Goal: Download file/media

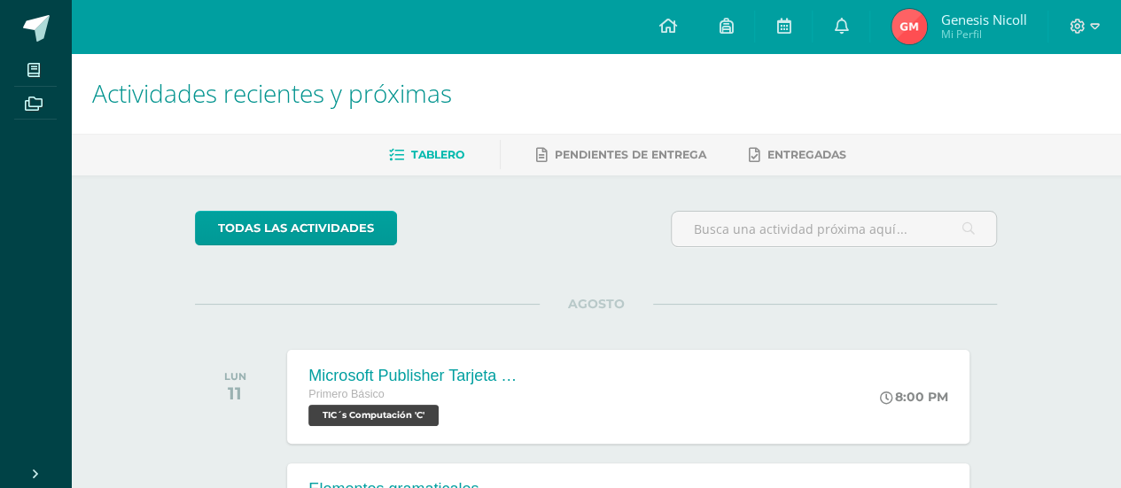
scroll to position [89, 0]
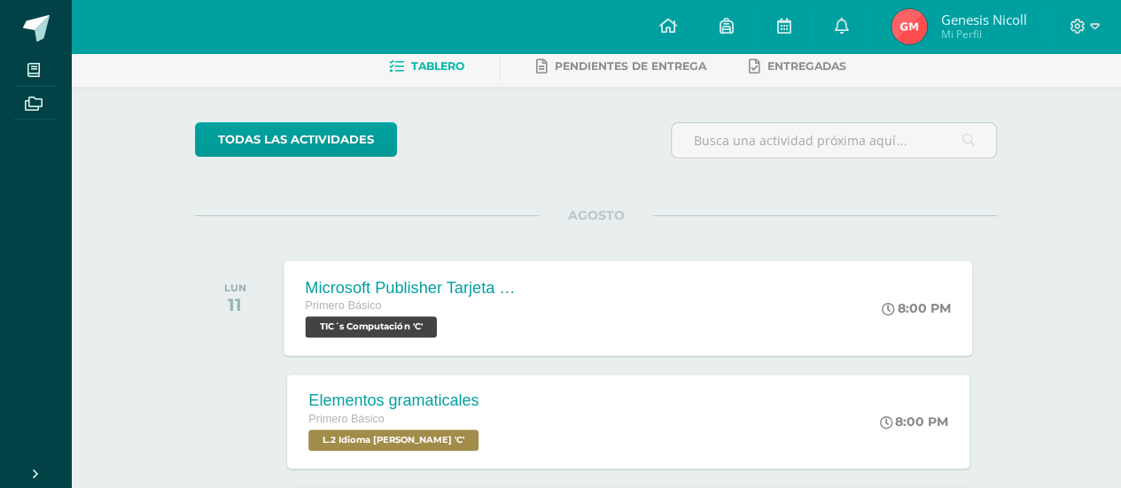
click at [409, 326] on span "TIC´s Computación 'C'" at bounding box center [371, 326] width 131 height 21
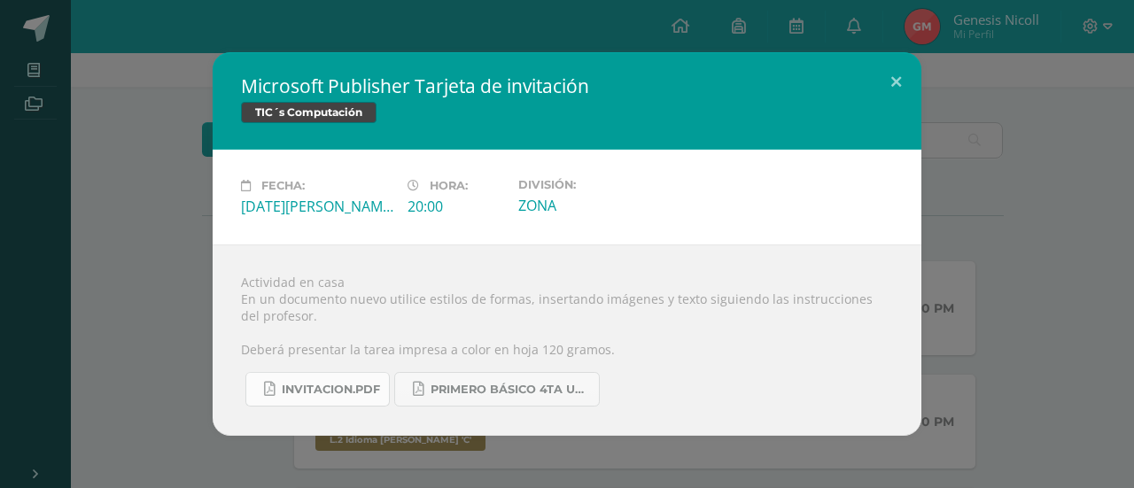
click at [348, 392] on span "INVITACION.pdf" at bounding box center [331, 390] width 98 height 14
click at [519, 380] on link "PRIMERO BÁSICO 4TA UNIDAD..pdf" at bounding box center [497, 389] width 206 height 35
click at [914, 77] on button at bounding box center [896, 82] width 50 height 60
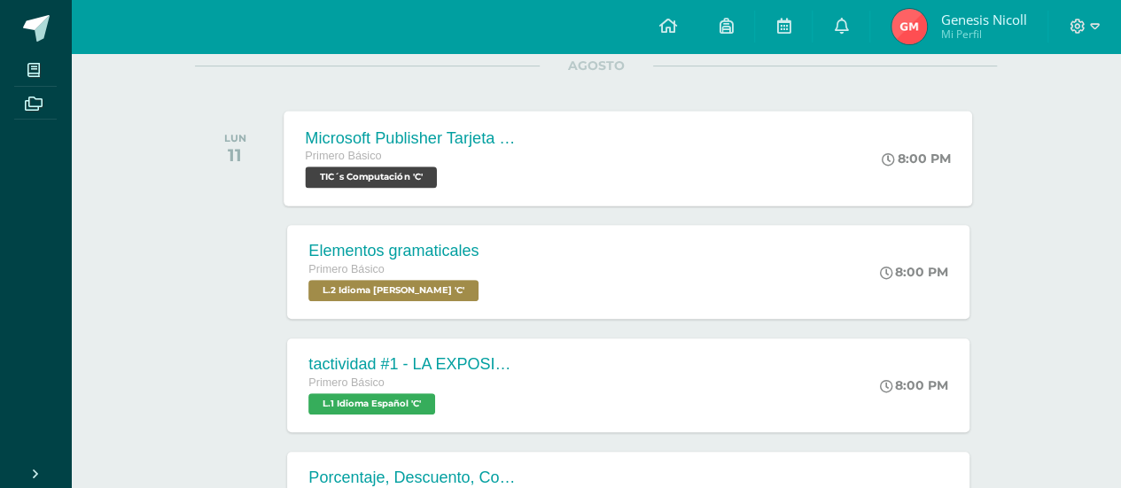
scroll to position [266, 0]
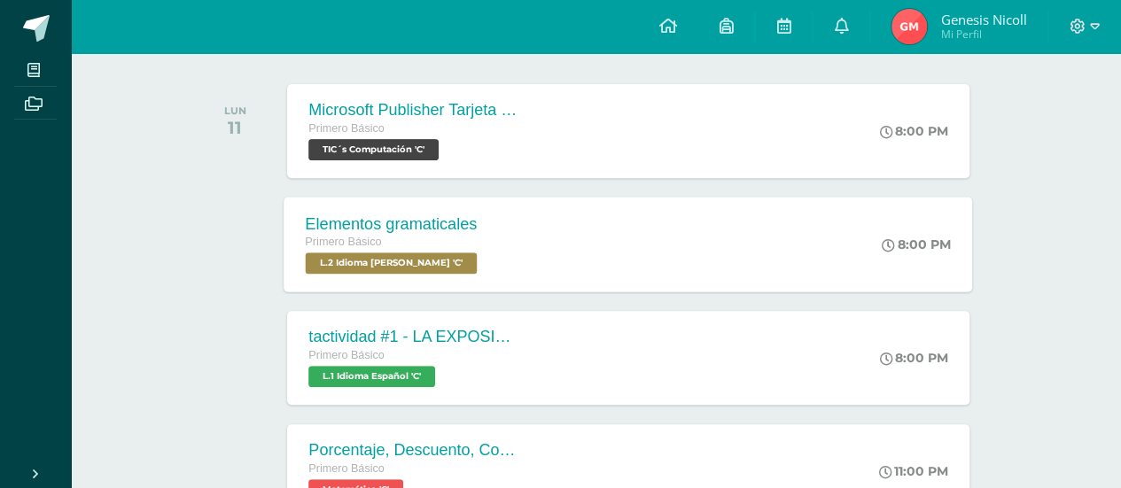
click at [419, 262] on span "L.2 Idioma [PERSON_NAME] 'C'" at bounding box center [392, 262] width 172 height 21
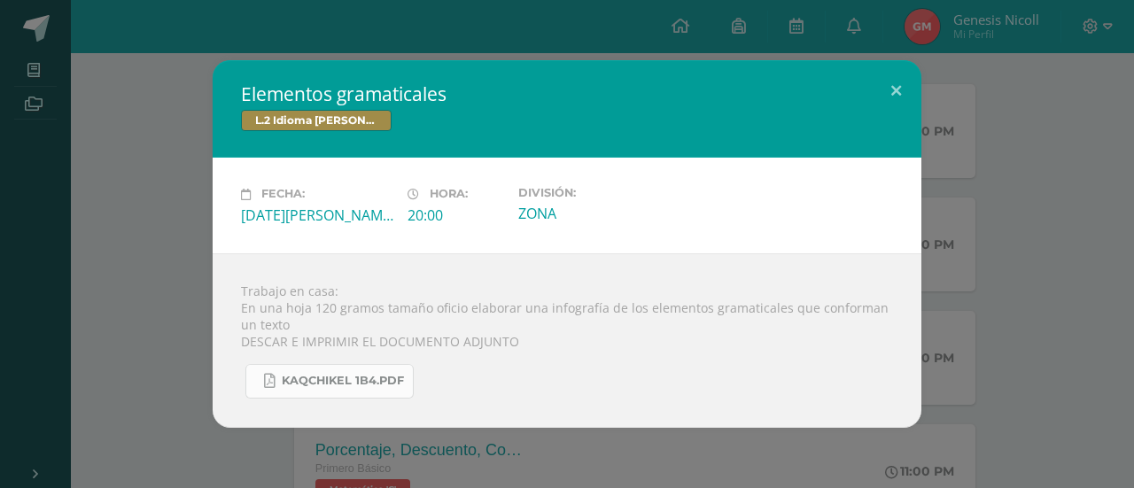
click at [380, 378] on span "KAQCHIKEL 1B4.pdf" at bounding box center [343, 381] width 122 height 14
click at [898, 91] on button at bounding box center [896, 90] width 50 height 60
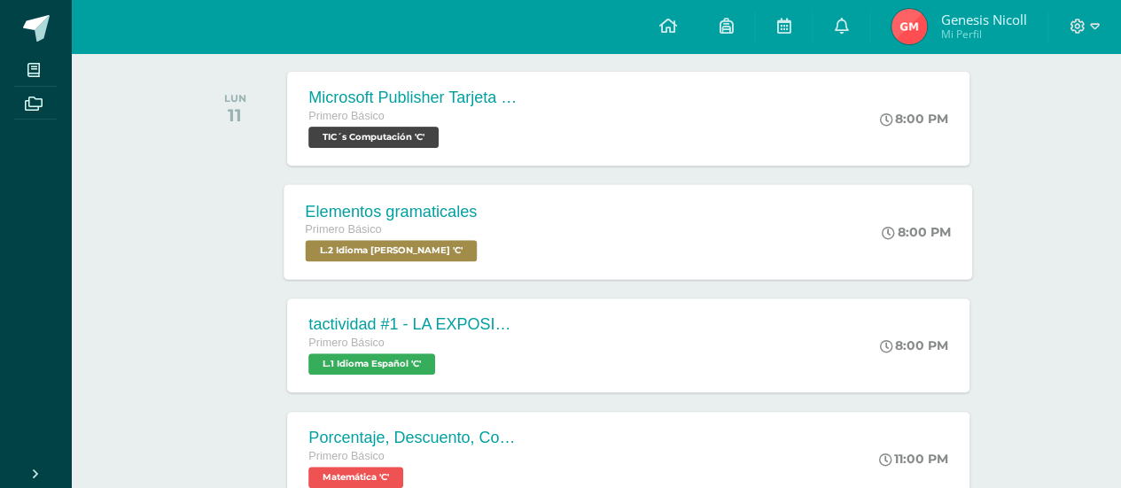
scroll to position [354, 0]
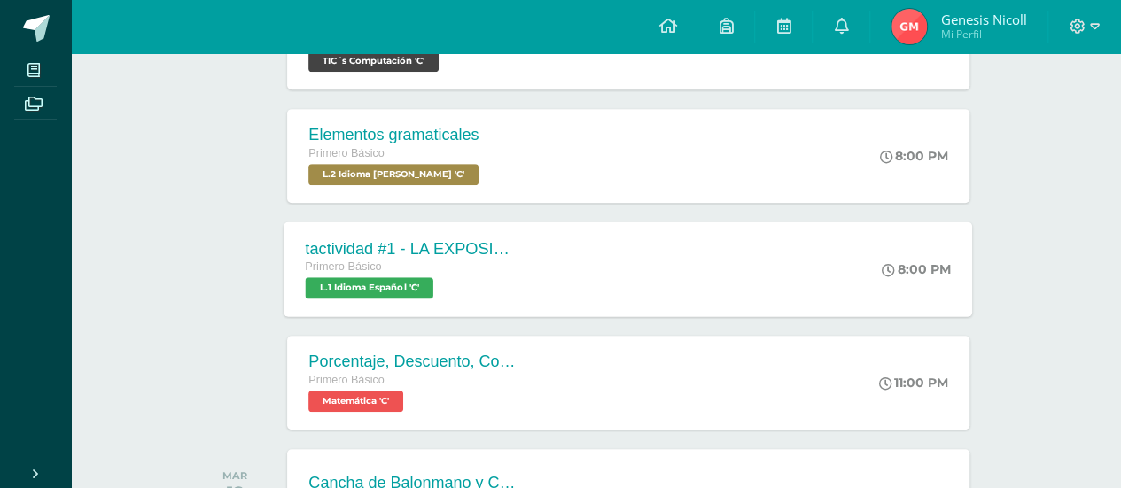
click at [399, 294] on span "L.1 Idioma Español 'C'" at bounding box center [370, 287] width 128 height 21
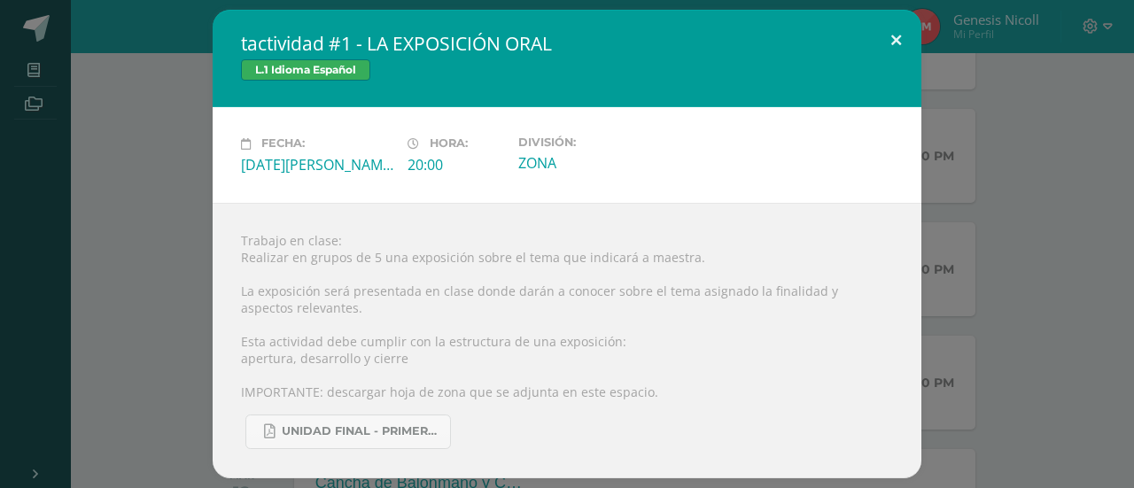
click at [895, 38] on button at bounding box center [896, 40] width 50 height 60
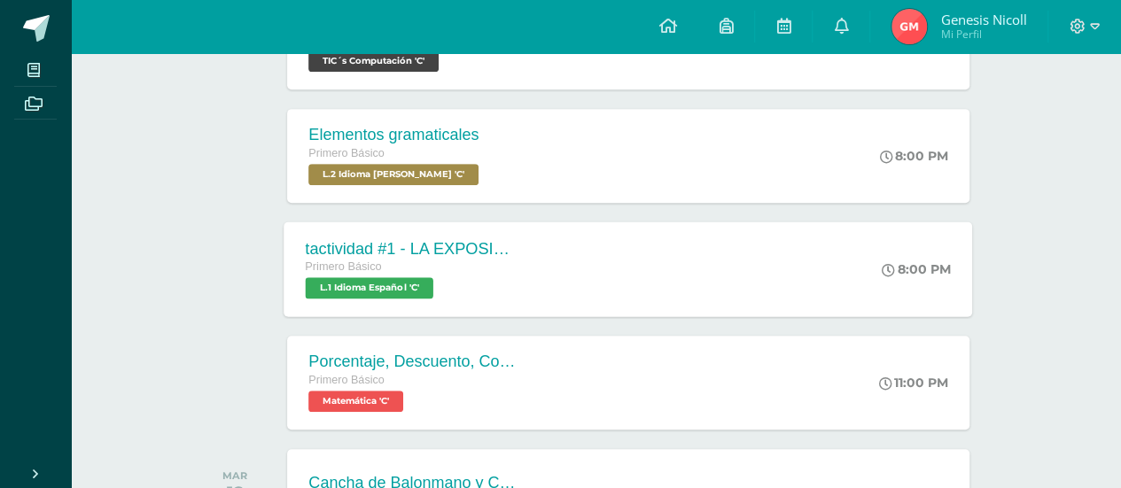
click at [399, 290] on span "L.1 Idioma Español 'C'" at bounding box center [370, 287] width 128 height 21
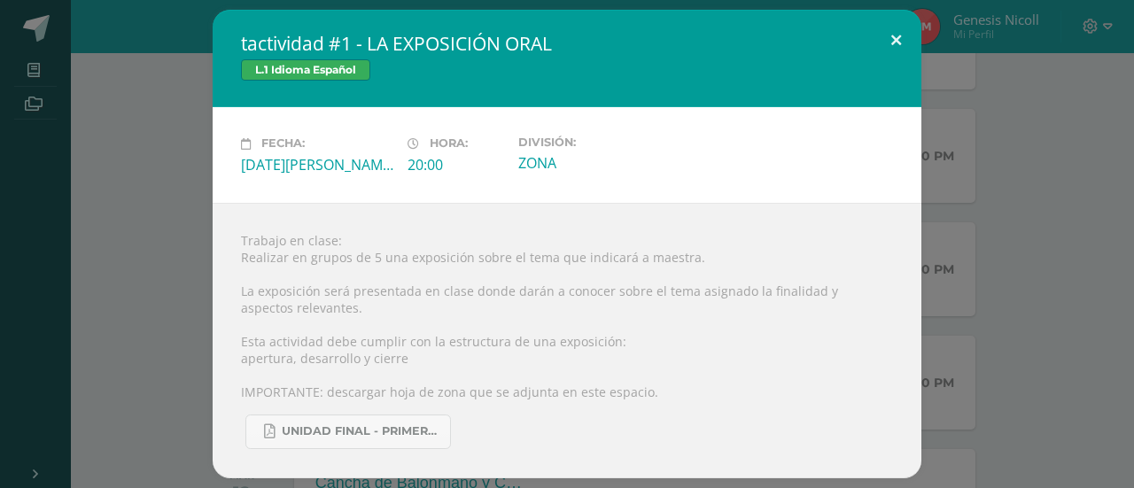
click at [891, 38] on button at bounding box center [896, 40] width 50 height 60
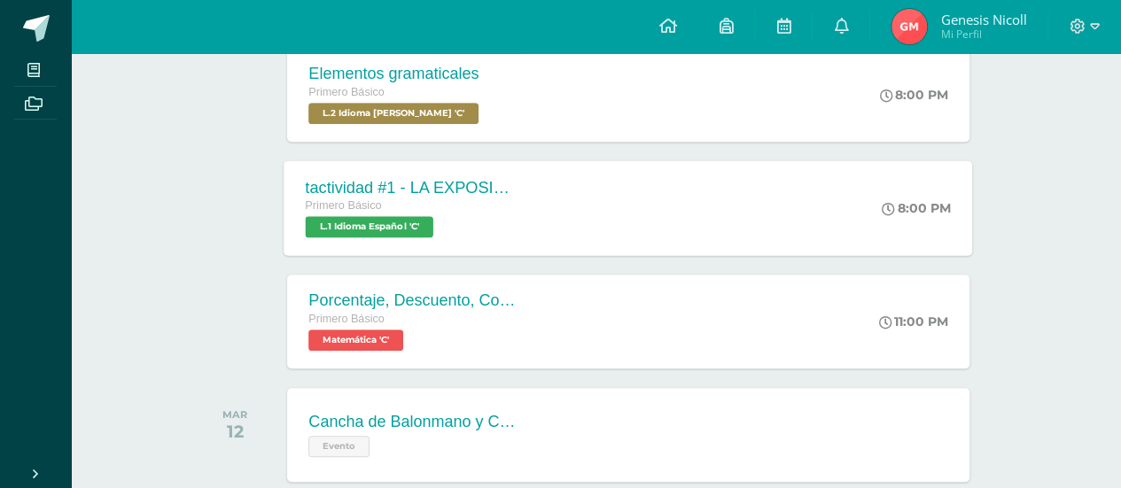
scroll to position [443, 0]
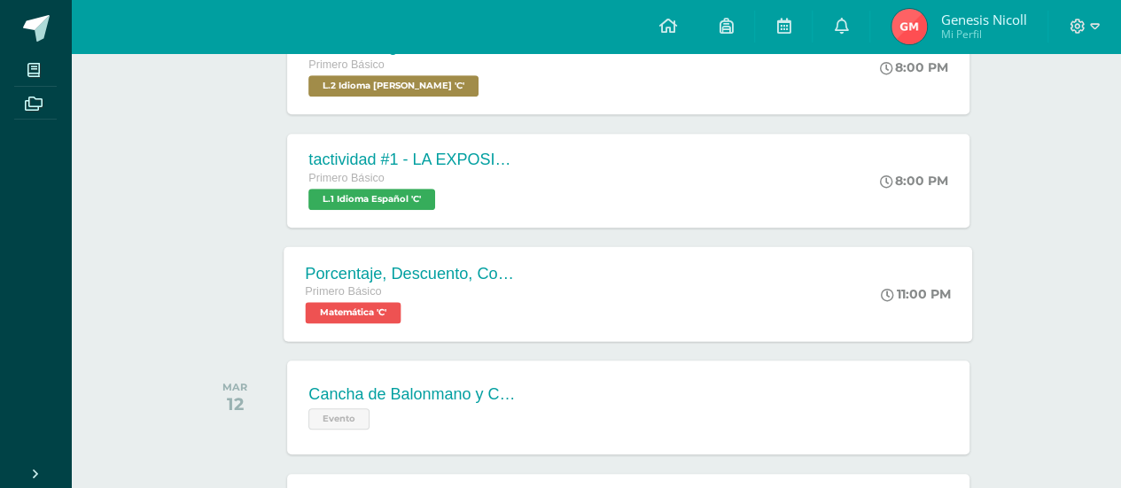
click at [368, 311] on span "Matemática 'C'" at bounding box center [354, 312] width 96 height 21
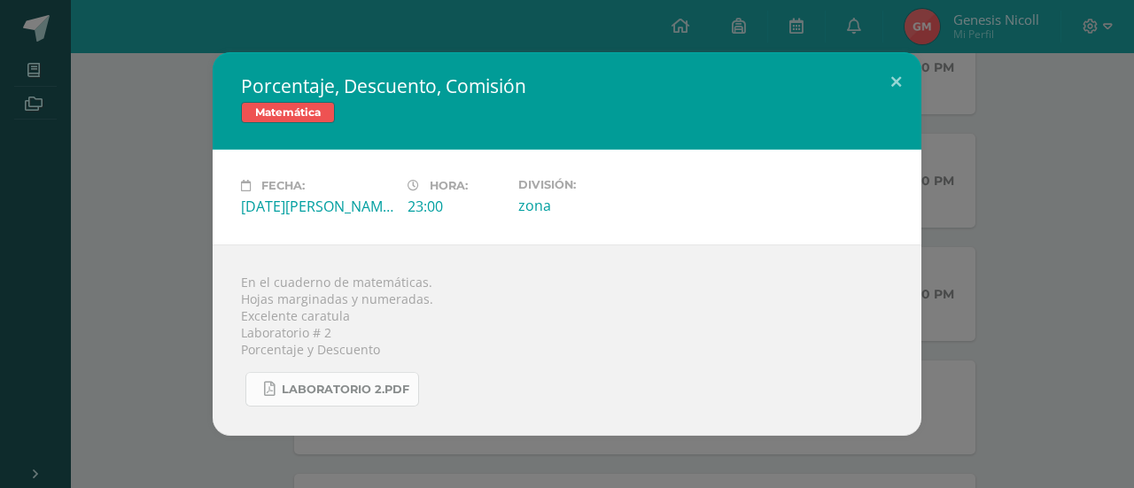
click at [381, 392] on span "Laboratorio 2.pdf" at bounding box center [346, 390] width 128 height 14
click at [897, 84] on button at bounding box center [896, 82] width 50 height 60
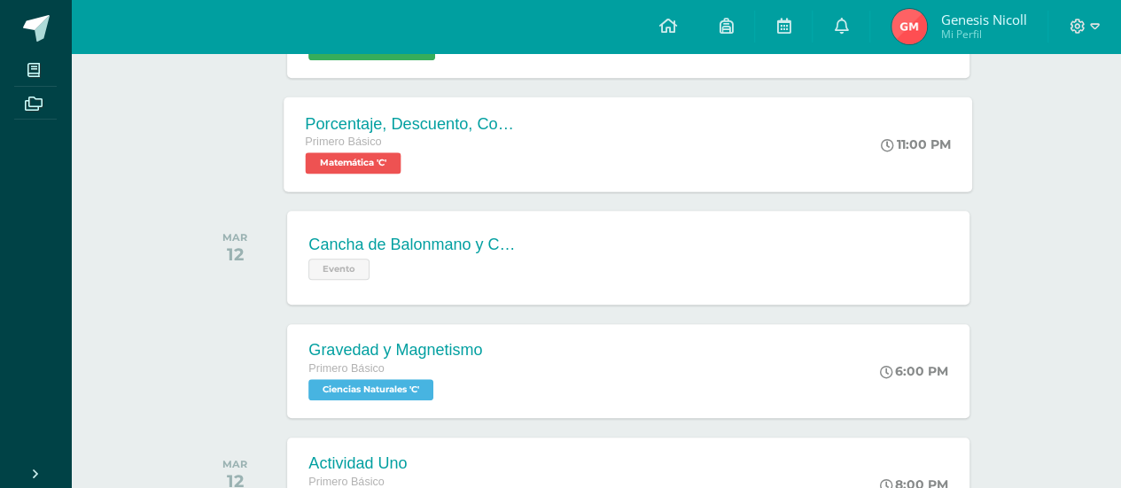
scroll to position [620, 0]
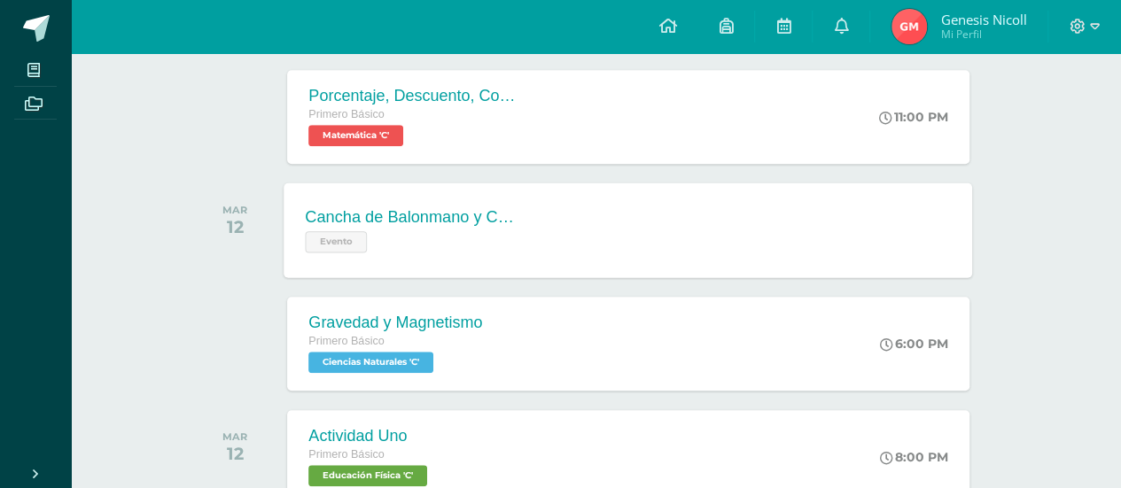
click at [346, 240] on span "Evento" at bounding box center [337, 241] width 62 height 21
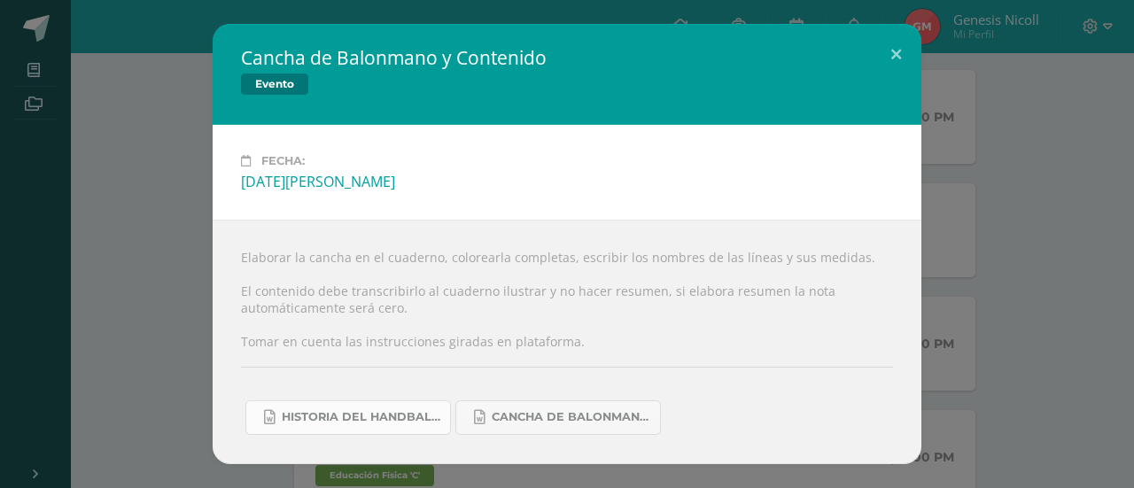
click at [369, 415] on span "Historia del handball.docx" at bounding box center [361, 417] width 159 height 14
click at [573, 408] on link "Cancha de Balonmano.docx" at bounding box center [558, 417] width 206 height 35
click at [902, 53] on button at bounding box center [896, 54] width 50 height 60
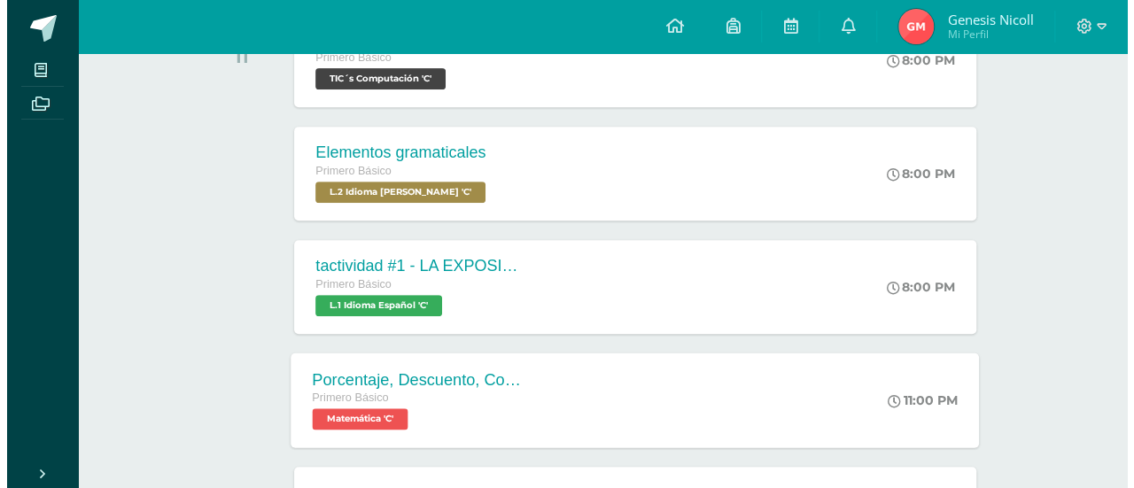
scroll to position [177, 0]
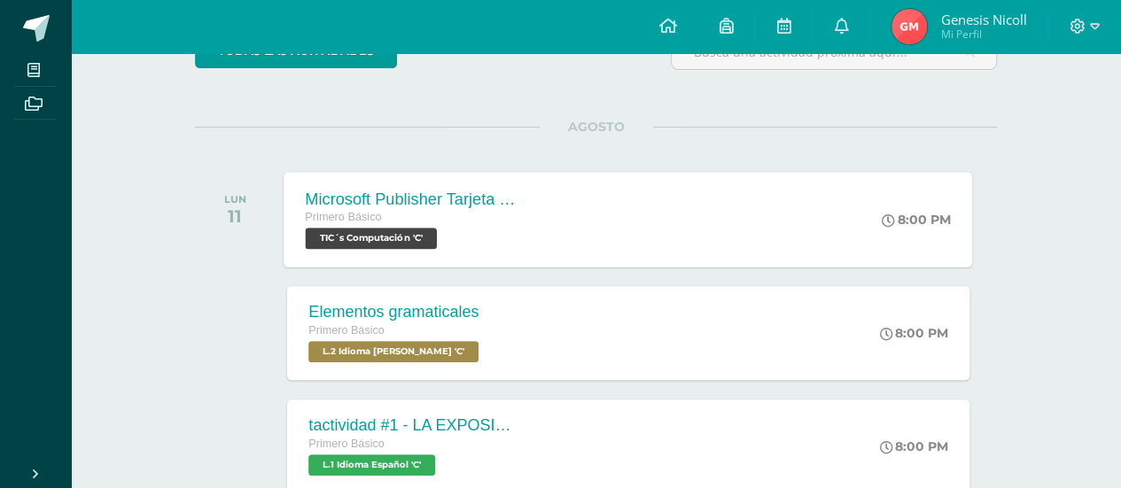
click at [489, 231] on div "Primero Básico TIC´s Computación 'C'" at bounding box center [413, 228] width 214 height 41
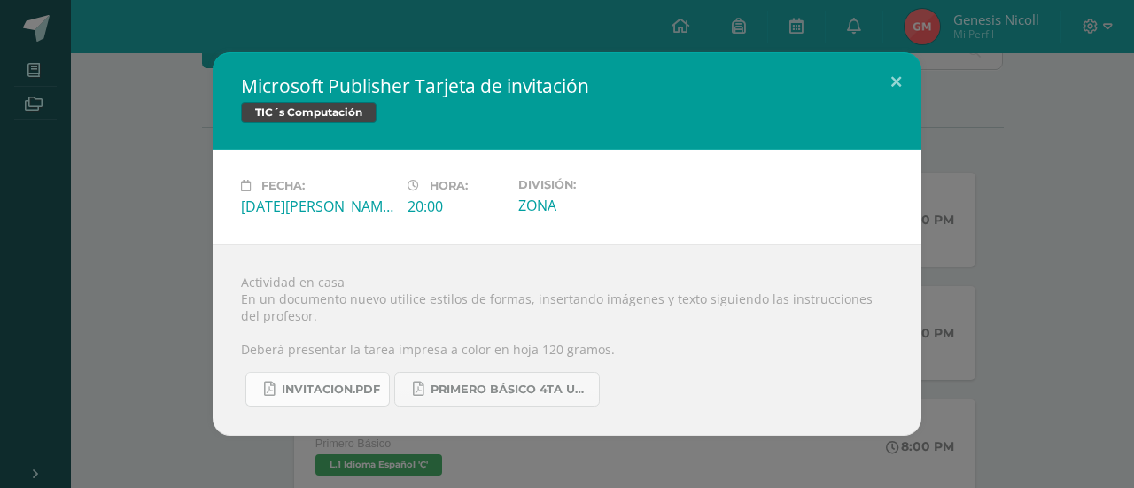
click at [328, 387] on span "INVITACION.pdf" at bounding box center [331, 390] width 98 height 14
